Goal: Transaction & Acquisition: Purchase product/service

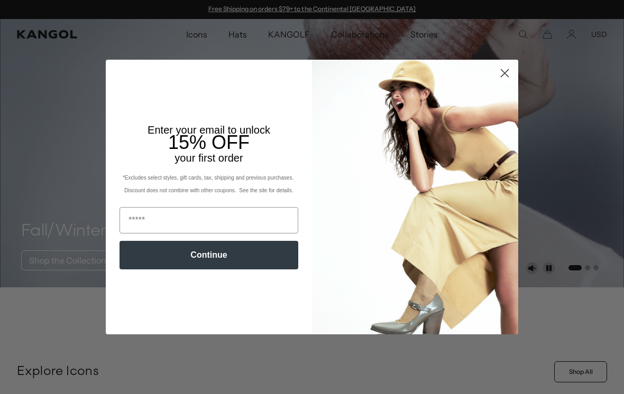
click at [504, 76] on circle "Close dialog" at bounding box center [504, 72] width 17 height 17
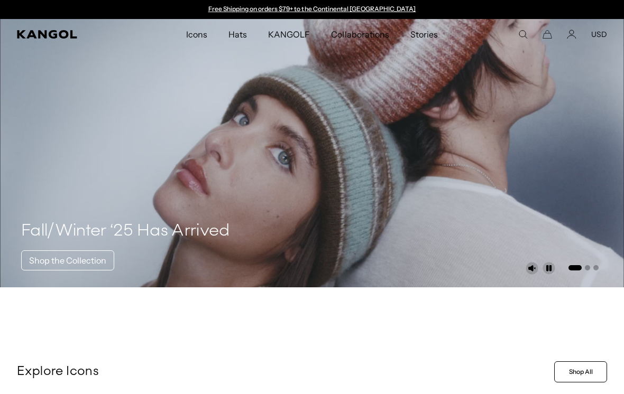
click at [604, 35] on button "USD" at bounding box center [599, 35] width 16 height 10
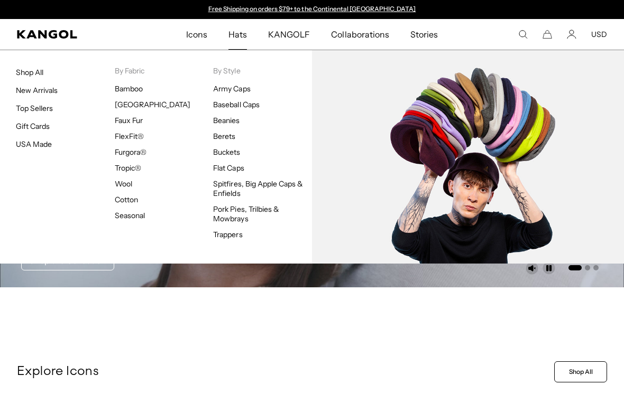
click at [225, 172] on link "Flat Caps" at bounding box center [228, 168] width 31 height 10
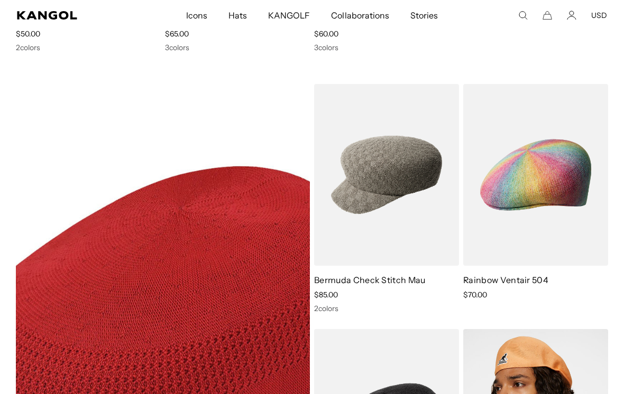
click at [528, 275] on link "Rainbow Ventair 504" at bounding box center [505, 280] width 85 height 11
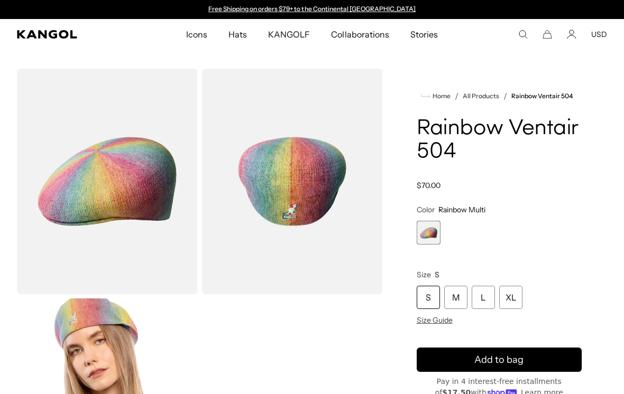
click at [273, 235] on img "Gallery Viewer" at bounding box center [292, 182] width 181 height 226
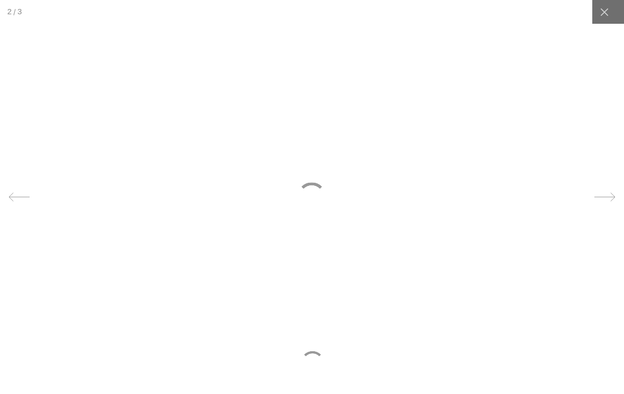
scroll to position [0, 218]
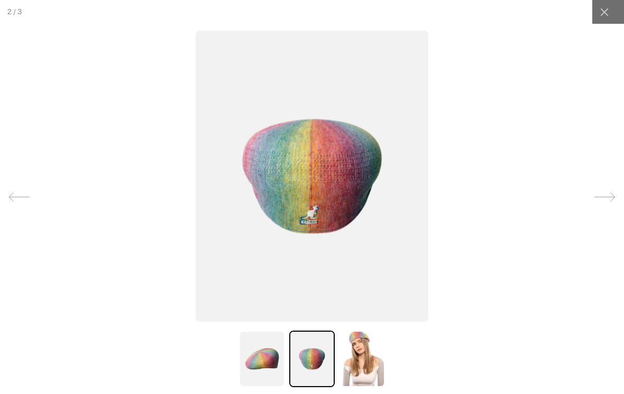
click at [605, 14] on icon at bounding box center [604, 12] width 8 height 8
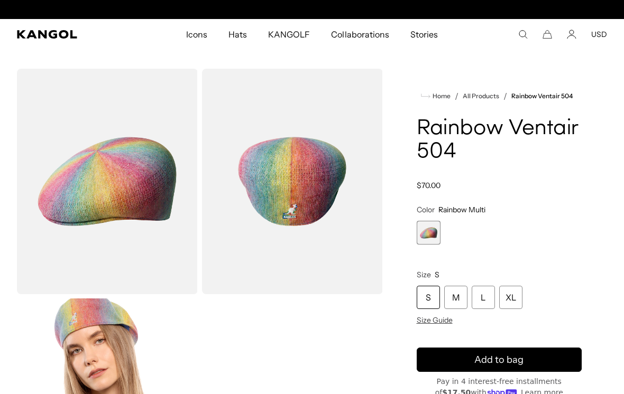
scroll to position [0, 0]
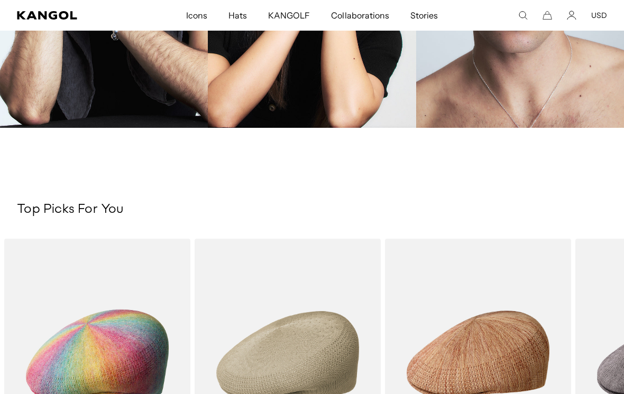
scroll to position [1421, 0]
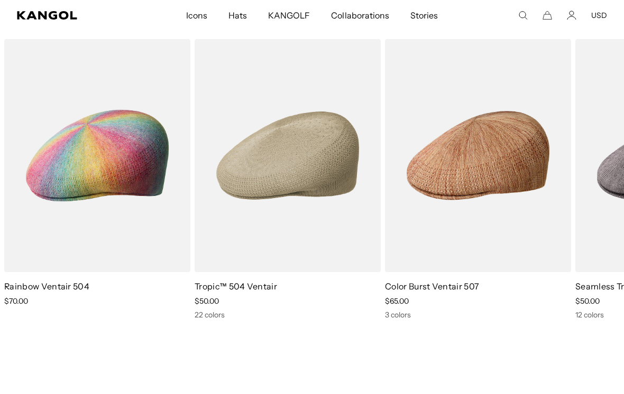
click at [0, 0] on img "1 of 5" at bounding box center [0, 0] width 0 height 0
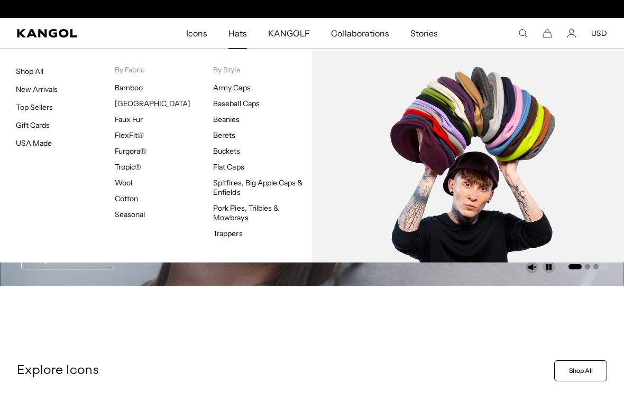
scroll to position [0, 0]
click at [230, 171] on link "Flat Caps" at bounding box center [228, 167] width 31 height 10
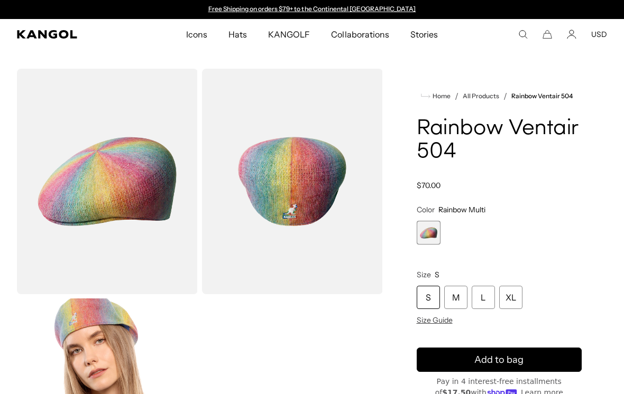
scroll to position [1, 0]
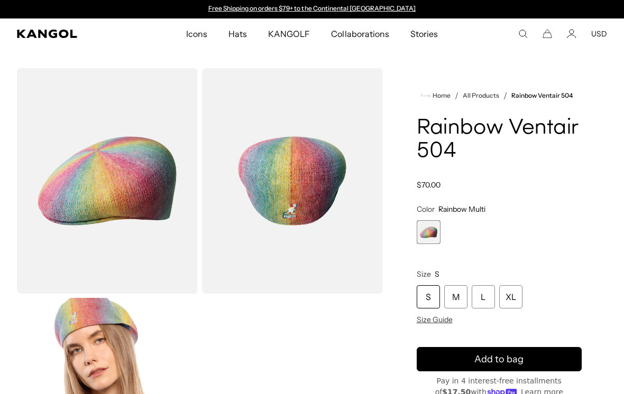
click at [81, 183] on img "Gallery Viewer" at bounding box center [107, 181] width 181 height 226
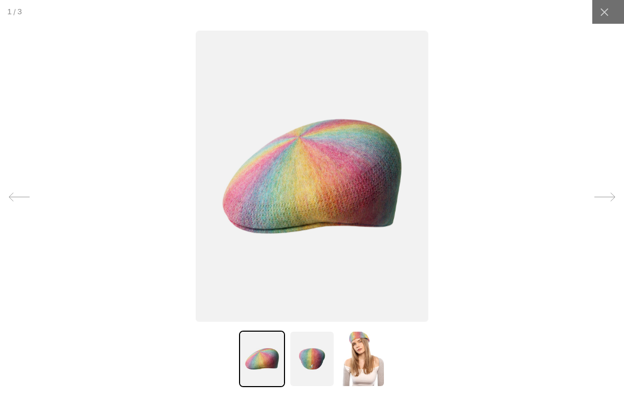
scroll to position [0, 218]
click at [569, 271] on div at bounding box center [312, 197] width 624 height 394
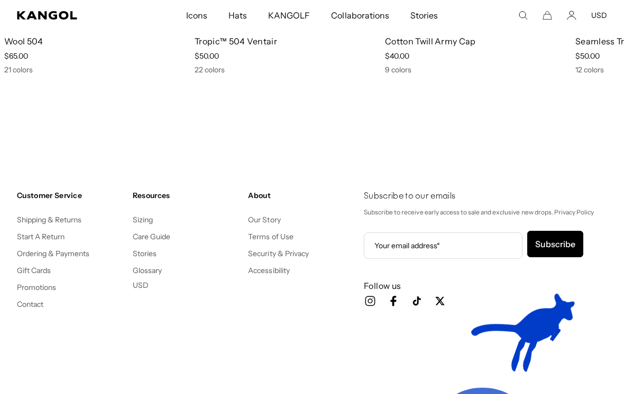
scroll to position [1240, 0]
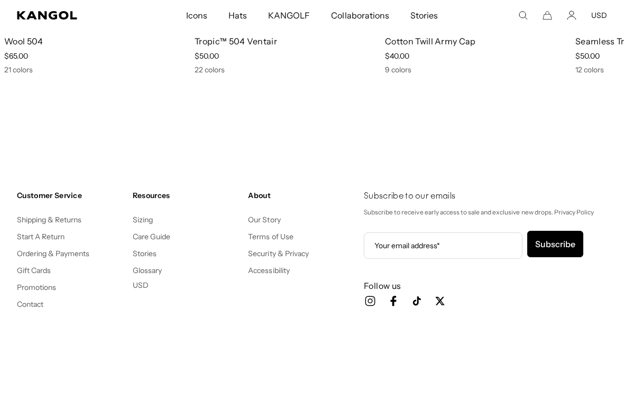
click at [59, 217] on link "Shipping & Returns" at bounding box center [49, 220] width 65 height 10
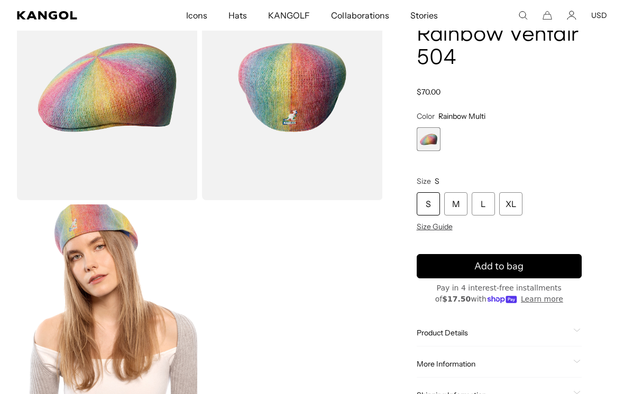
scroll to position [0, 0]
click at [439, 231] on span "Size Guide" at bounding box center [434, 227] width 36 height 10
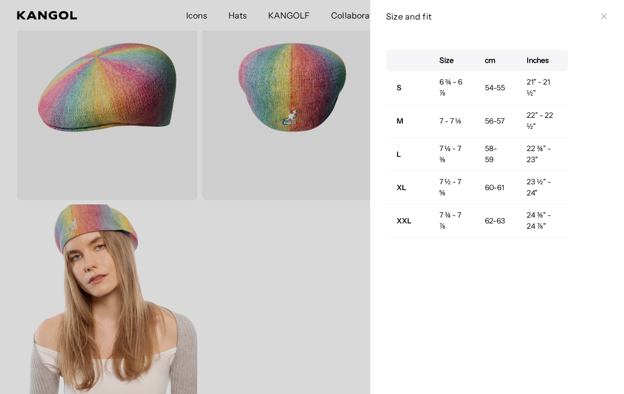
click at [606, 18] on icon at bounding box center [603, 17] width 6 height 6
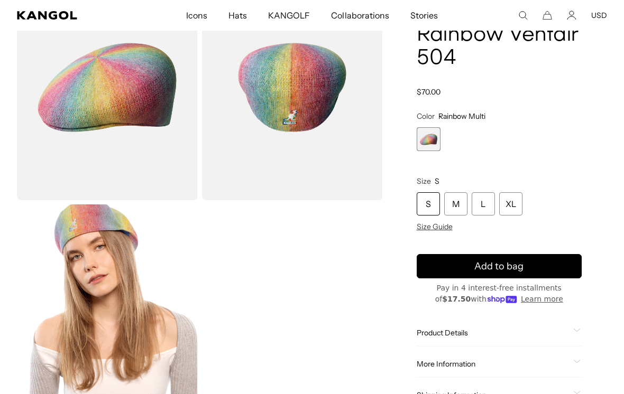
click at [462, 202] on div "M" at bounding box center [455, 203] width 23 height 23
click at [536, 270] on button "Add to bag" at bounding box center [498, 266] width 165 height 24
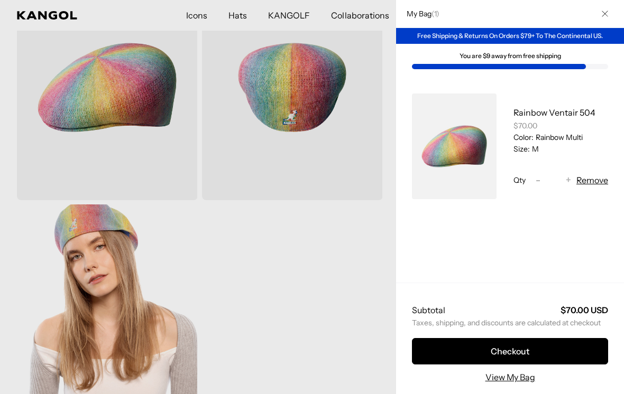
click at [603, 13] on icon "Close" at bounding box center [604, 14] width 6 height 6
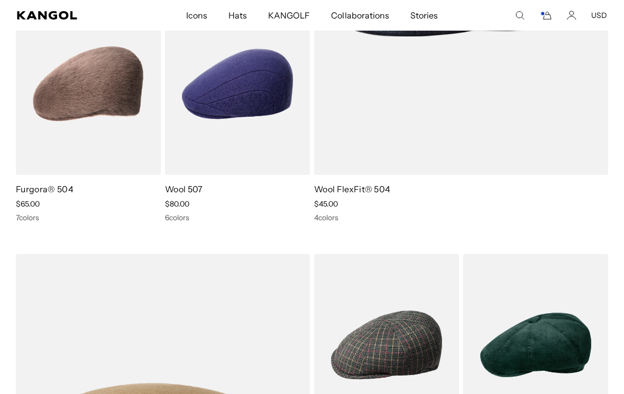
click at [333, 184] on link "Wool FlexFit® 504" at bounding box center [352, 189] width 76 height 11
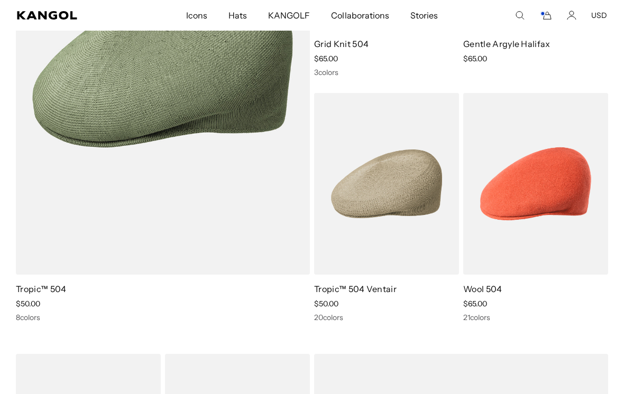
scroll to position [0, 218]
click at [0, 0] on img at bounding box center [0, 0] width 0 height 0
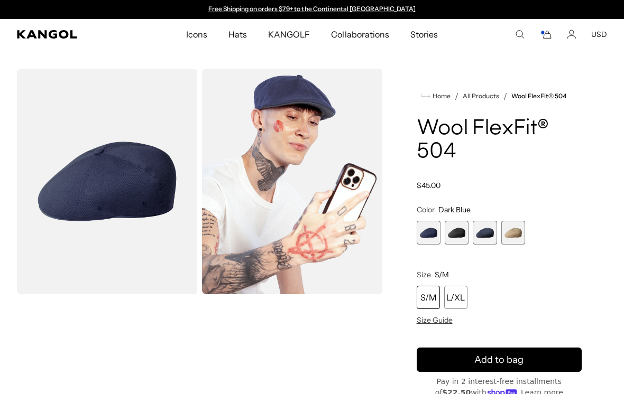
click at [68, 191] on img "Gallery Viewer" at bounding box center [107, 182] width 181 height 226
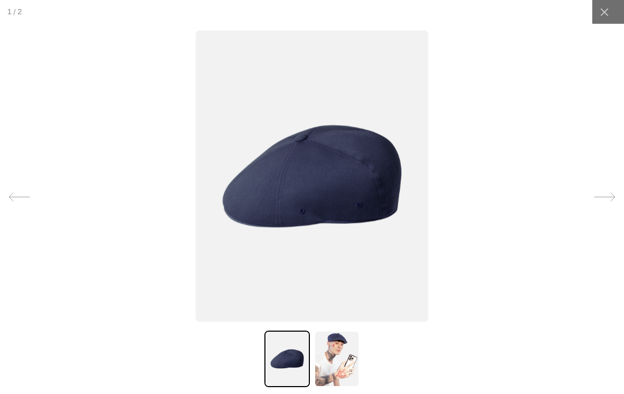
click at [603, 15] on icon at bounding box center [604, 12] width 11 height 11
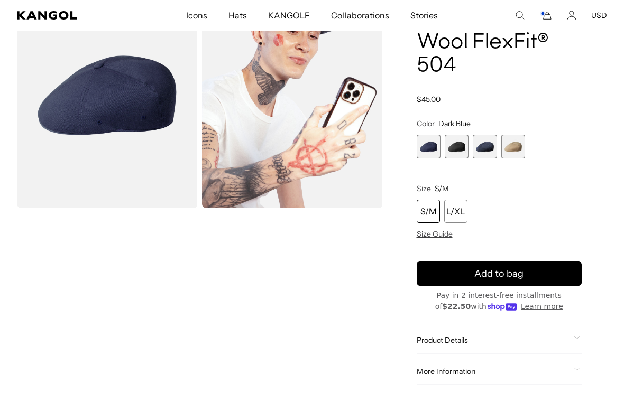
scroll to position [261, 0]
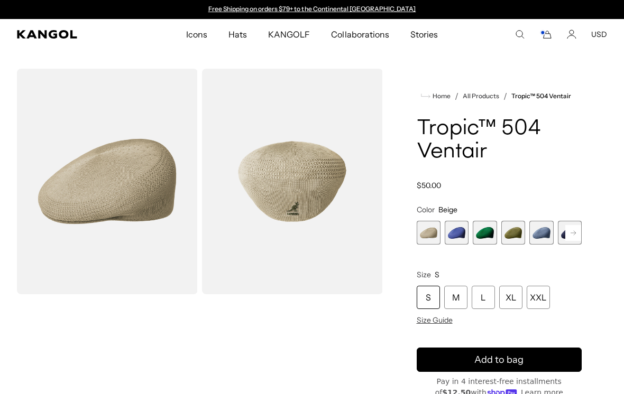
click at [571, 231] on rect at bounding box center [573, 233] width 16 height 16
click at [574, 235] on icon at bounding box center [572, 232] width 5 height 4
click at [577, 236] on rect at bounding box center [573, 233] width 16 height 16
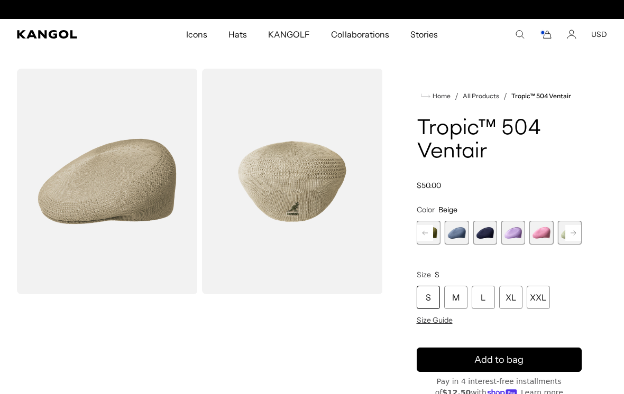
click at [577, 235] on rect at bounding box center [573, 233] width 16 height 16
click at [580, 235] on rect at bounding box center [573, 233] width 16 height 16
click at [580, 232] on rect at bounding box center [573, 233] width 16 height 16
click at [581, 232] on button "Next" at bounding box center [572, 233] width 17 height 17
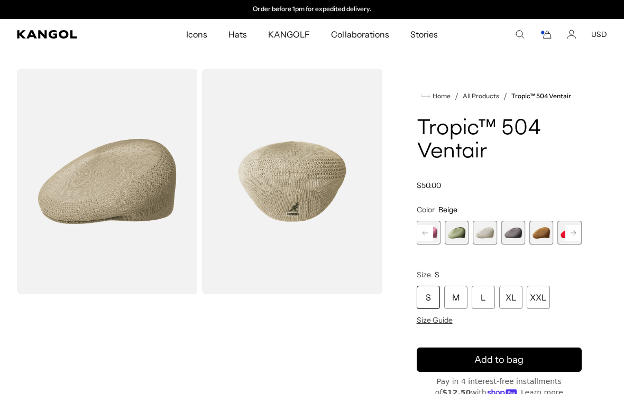
click at [579, 230] on rect at bounding box center [573, 233] width 16 height 16
click at [579, 232] on rect at bounding box center [573, 233] width 16 height 16
click at [580, 234] on rect at bounding box center [573, 233] width 16 height 16
click at [579, 233] on rect at bounding box center [573, 233] width 16 height 16
click at [581, 234] on button "Next" at bounding box center [572, 233] width 17 height 17
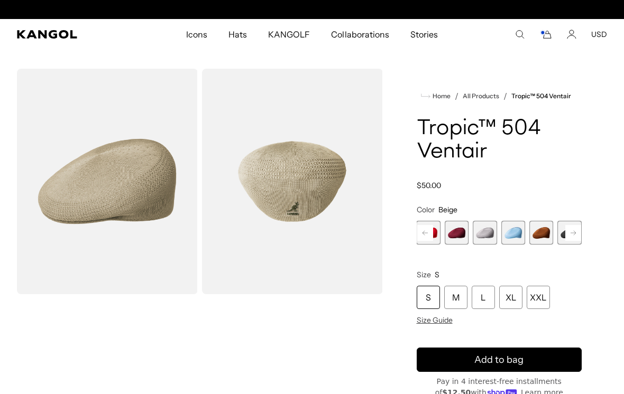
click at [581, 234] on button "Next" at bounding box center [572, 233] width 17 height 17
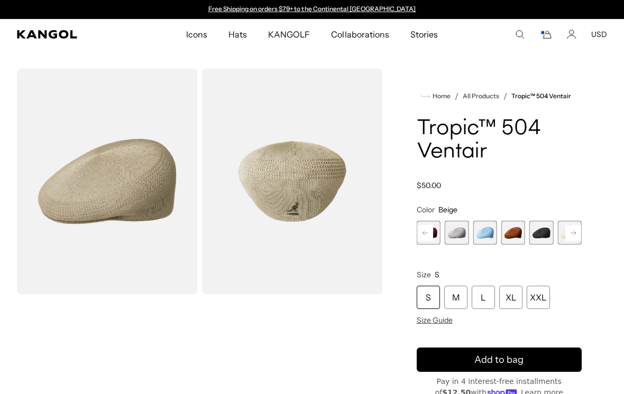
click at [580, 231] on rect at bounding box center [573, 233] width 16 height 16
click at [580, 227] on rect at bounding box center [573, 233] width 16 height 16
click at [581, 234] on button "Next" at bounding box center [572, 233] width 17 height 17
click at [577, 235] on rect at bounding box center [573, 233] width 16 height 16
click at [579, 234] on span "22 of 22" at bounding box center [570, 233] width 24 height 24
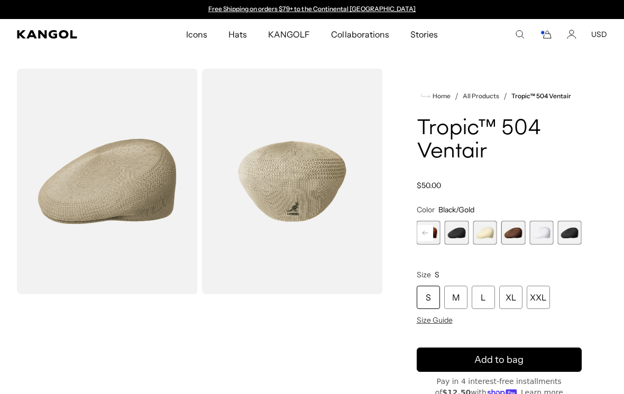
click at [580, 235] on span "22 of 22" at bounding box center [570, 233] width 24 height 24
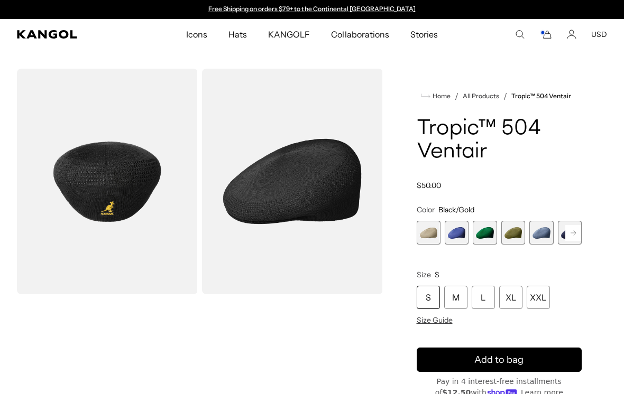
click at [430, 238] on span "1 of 22" at bounding box center [428, 233] width 24 height 24
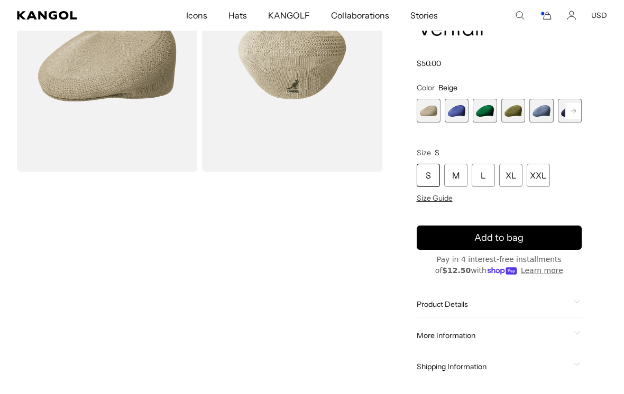
scroll to position [123, 0]
click at [449, 181] on div "M" at bounding box center [455, 175] width 23 height 23
click at [434, 200] on span "Size Guide" at bounding box center [434, 198] width 36 height 10
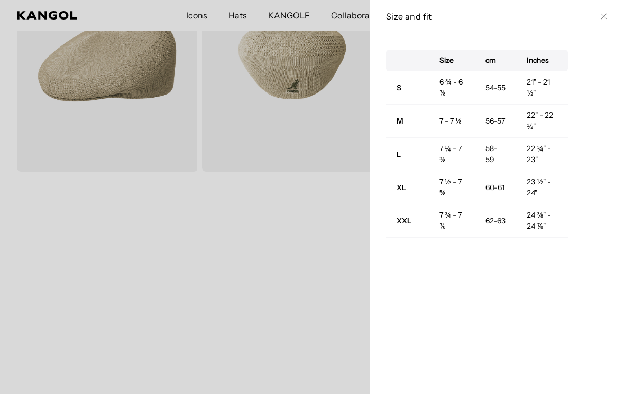
scroll to position [0, 218]
click at [605, 16] on icon at bounding box center [603, 16] width 6 height 6
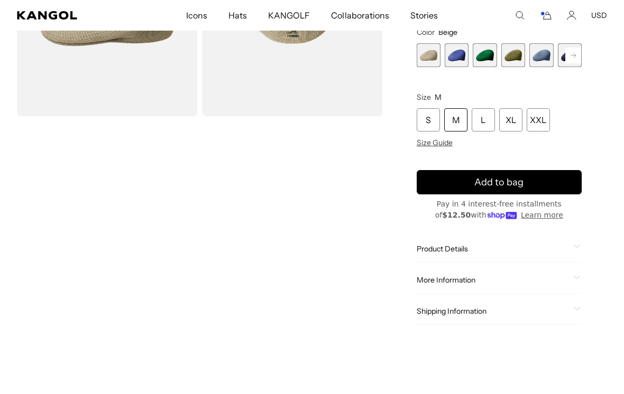
scroll to position [178, 0]
click at [541, 184] on button "Add to bag" at bounding box center [498, 182] width 165 height 24
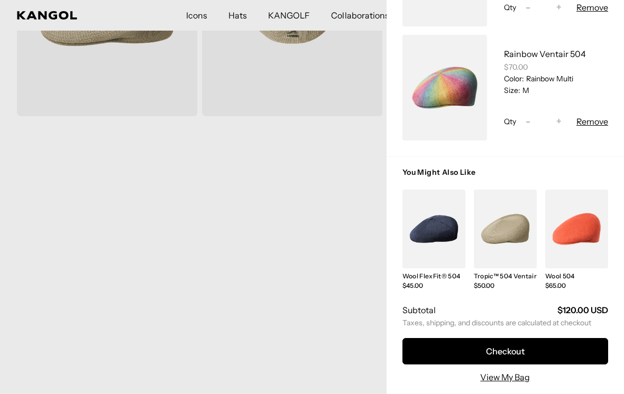
scroll to position [161, 0]
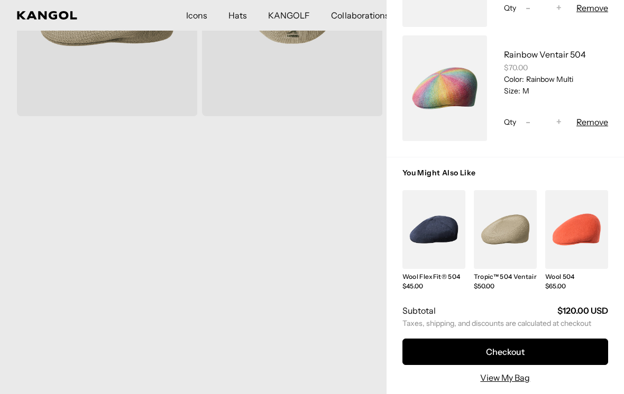
click at [517, 344] on button "Checkout" at bounding box center [505, 352] width 206 height 26
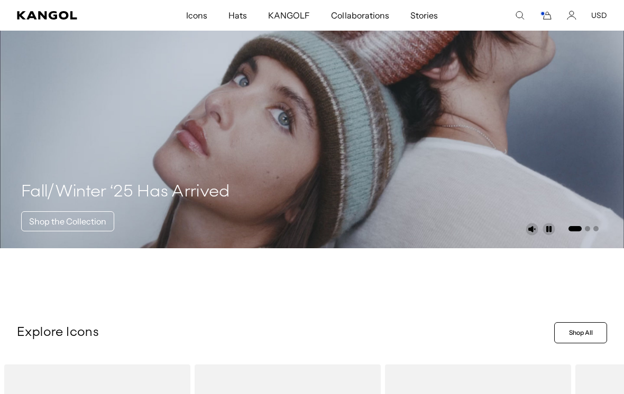
scroll to position [0, 218]
